Goal: Task Accomplishment & Management: Use online tool/utility

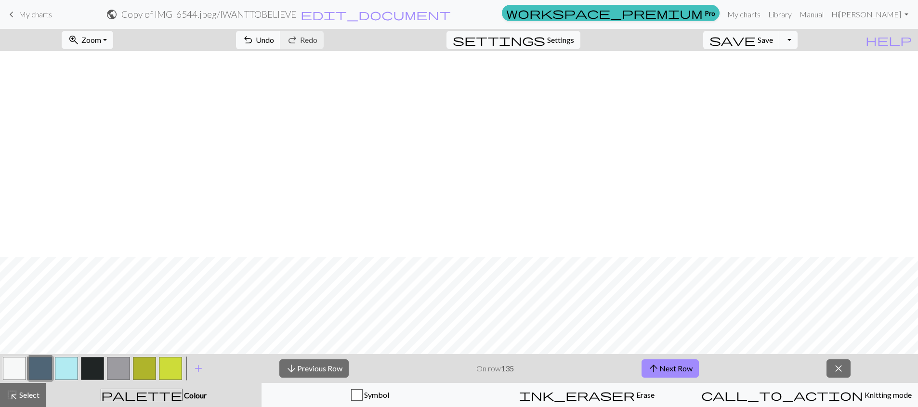
scroll to position [206, 0]
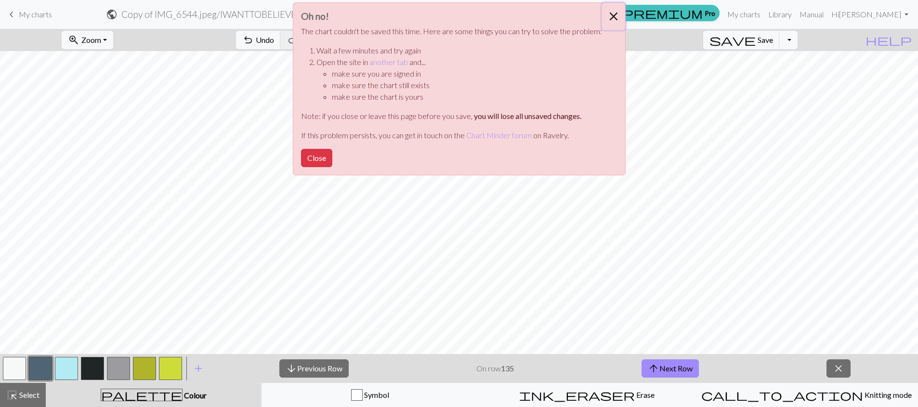
click at [617, 12] on button "Close" at bounding box center [613, 16] width 23 height 27
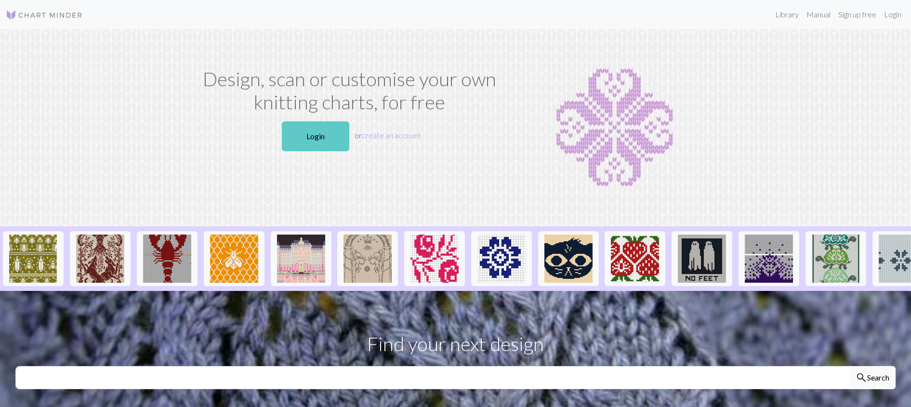
click at [333, 135] on link "Login" at bounding box center [315, 136] width 67 height 30
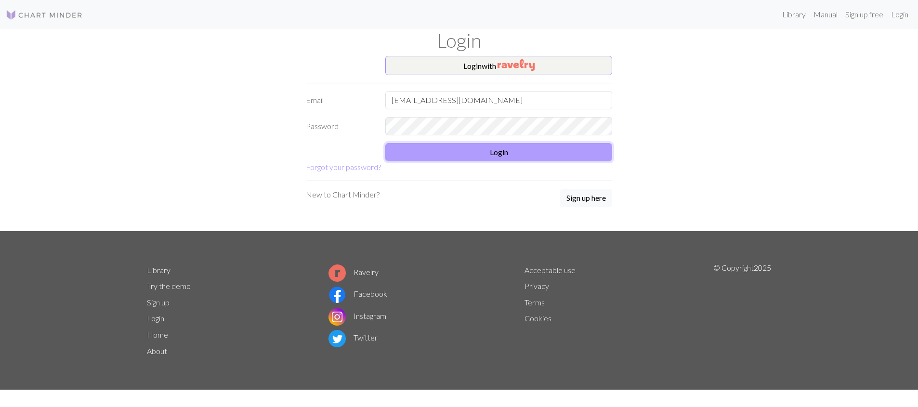
click at [494, 152] on button "Login" at bounding box center [498, 152] width 227 height 18
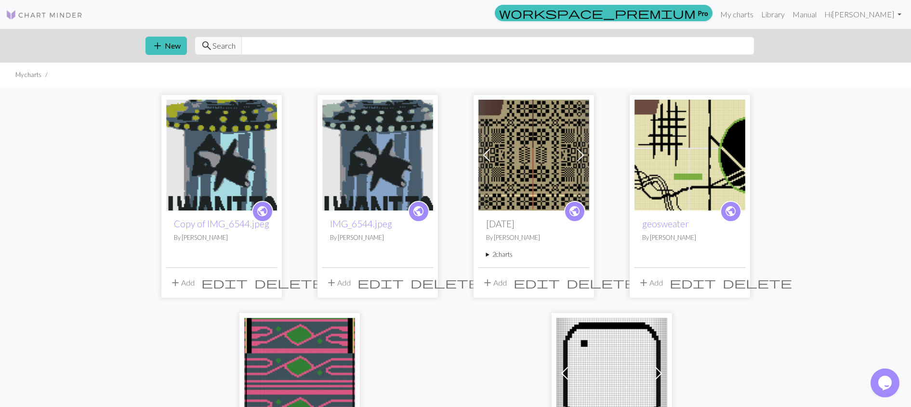
click at [238, 168] on img at bounding box center [221, 155] width 111 height 111
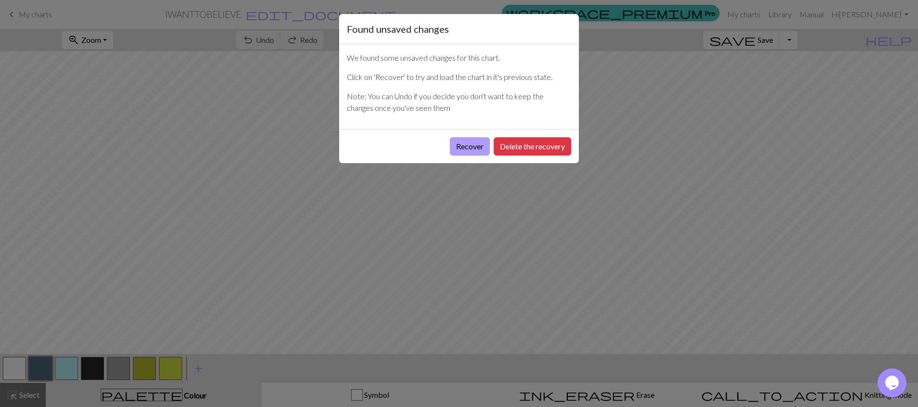
click at [466, 150] on button "Recover" at bounding box center [470, 146] width 40 height 18
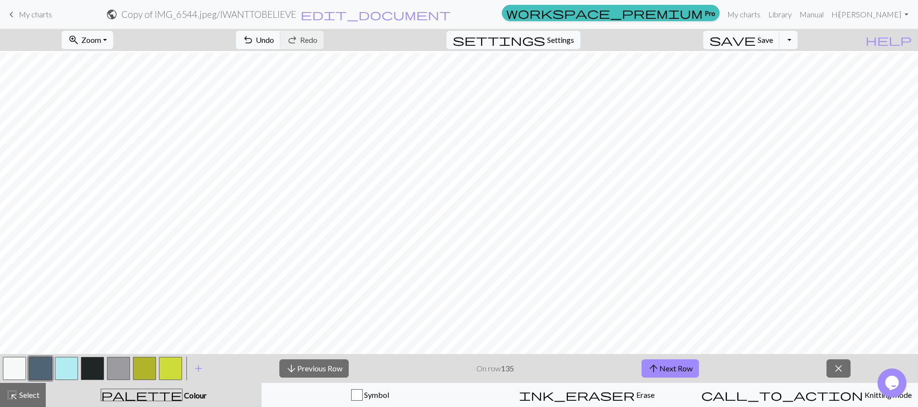
scroll to position [562, 0]
click at [773, 43] on span "Save" at bounding box center [765, 39] width 15 height 9
